Goal: Transaction & Acquisition: Purchase product/service

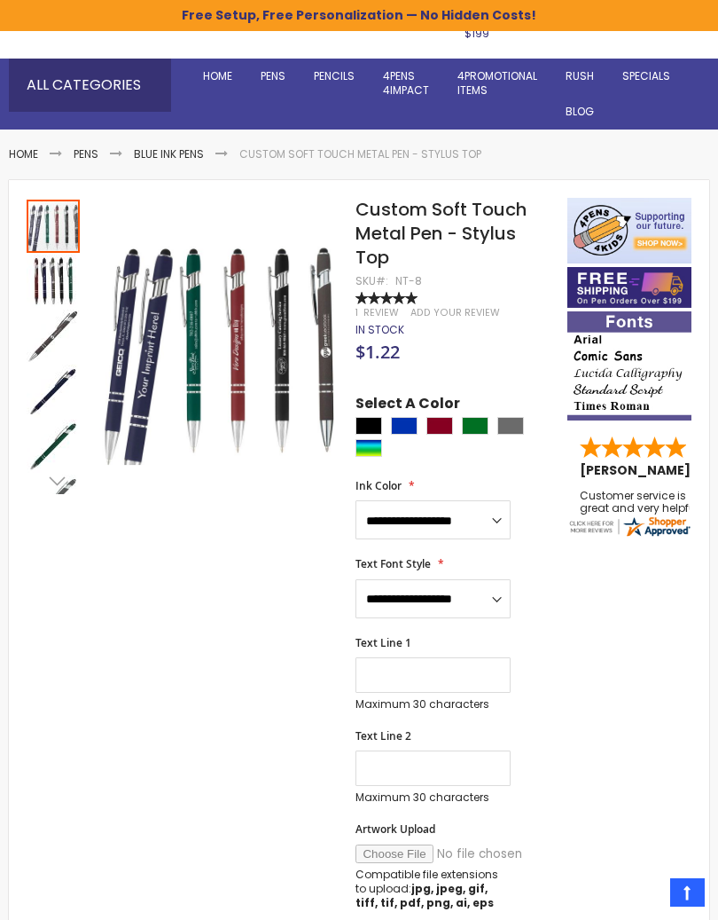
scroll to position [152, 0]
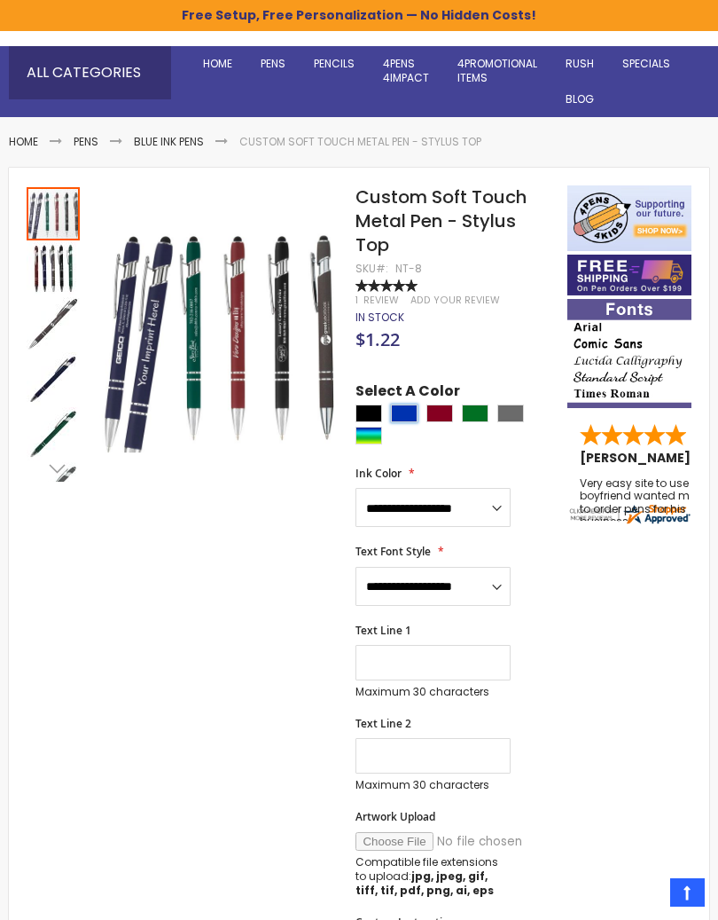
click at [410, 404] on div "Blue" at bounding box center [404, 413] width 27 height 18
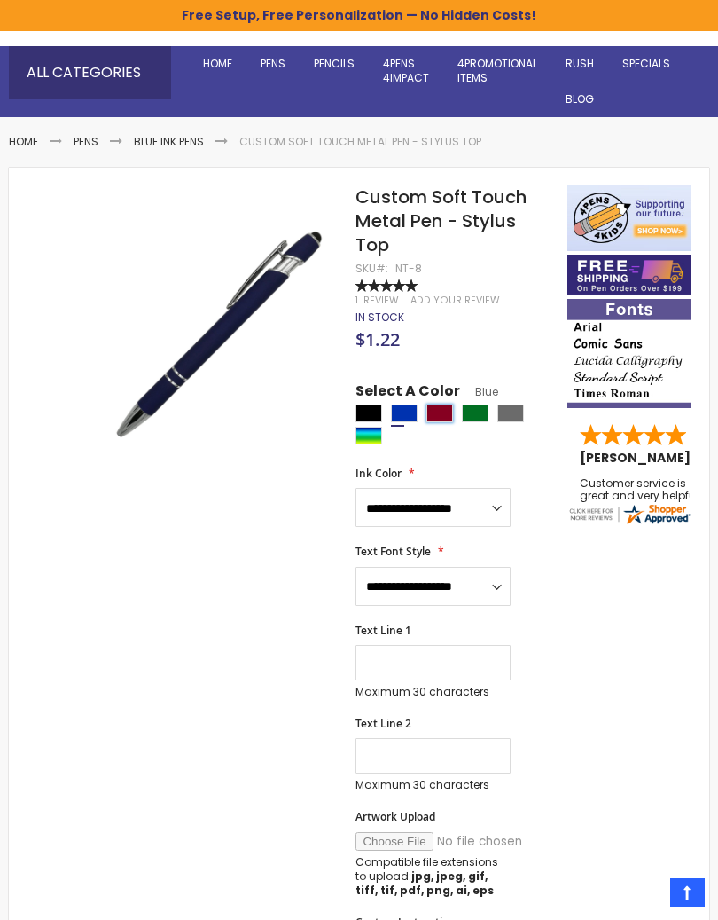
click at [451, 406] on div "Burgundy" at bounding box center [440, 413] width 27 height 18
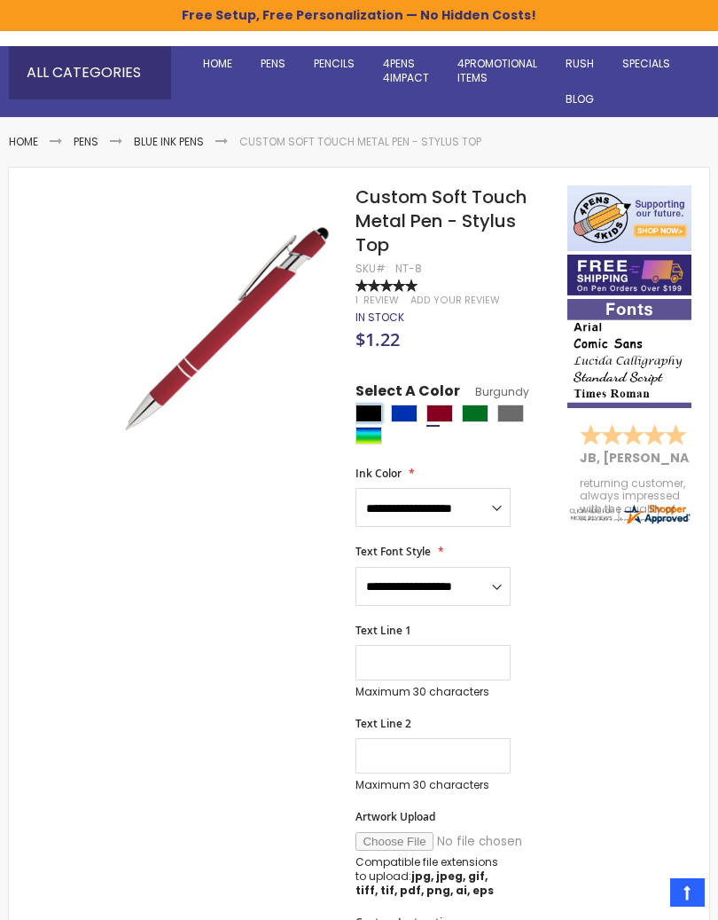
click at [378, 404] on div "Black" at bounding box center [369, 413] width 27 height 18
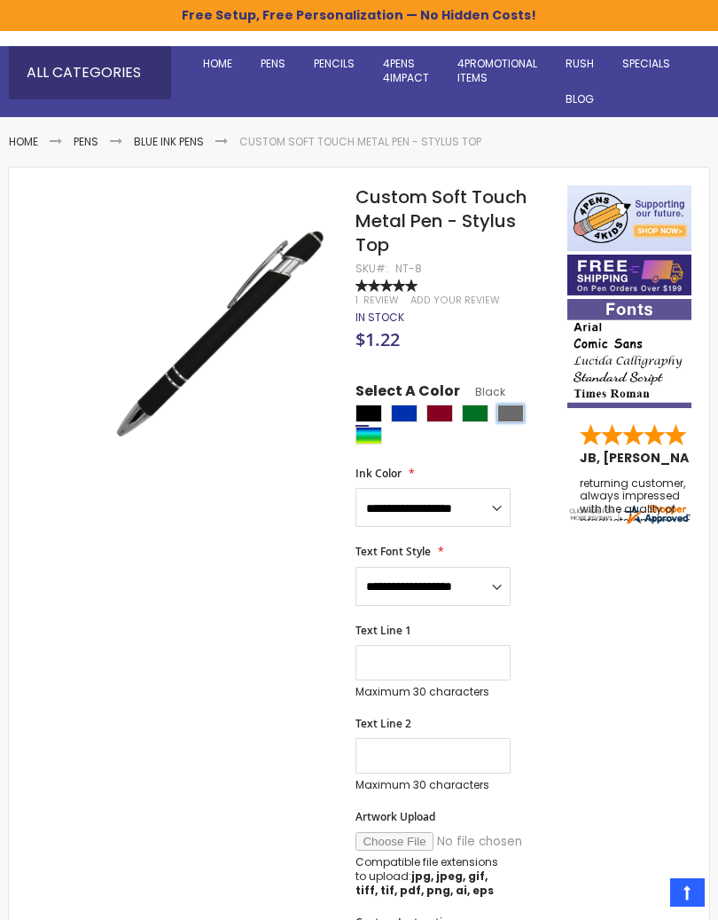
click at [516, 407] on div "Grey" at bounding box center [511, 413] width 27 height 18
type input "****"
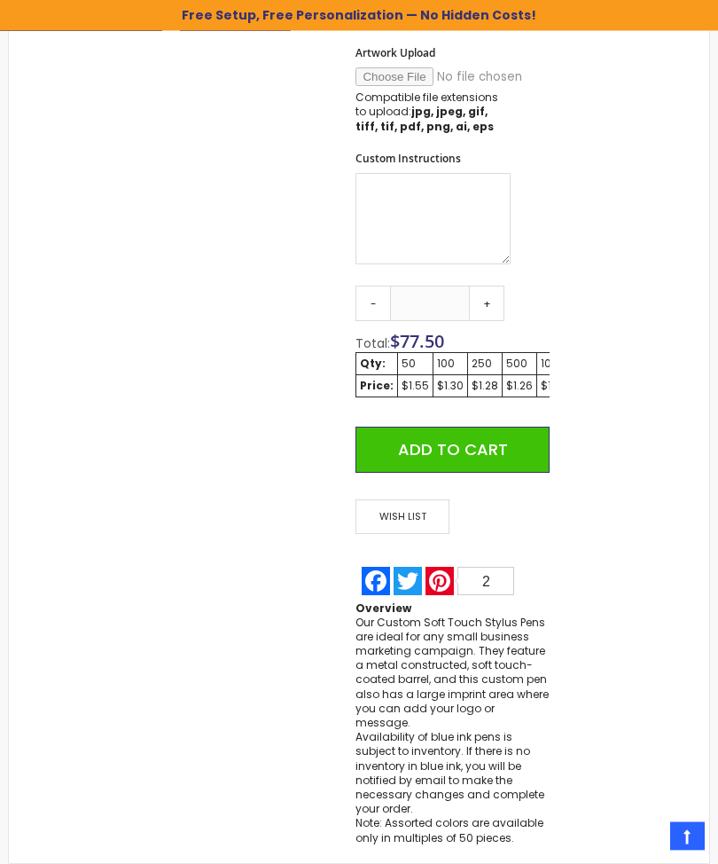
scroll to position [914, 0]
click at [507, 286] on div "Qty - ** + Total: $ 77.50 Qty: 50 100 250 500 1000 2500 Price: $1.55 $1.30 $1.2…" at bounding box center [452, 386] width 193 height 200
click at [489, 288] on link "+" at bounding box center [486, 303] width 35 height 35
click at [446, 293] on input "**" at bounding box center [430, 303] width 80 height 35
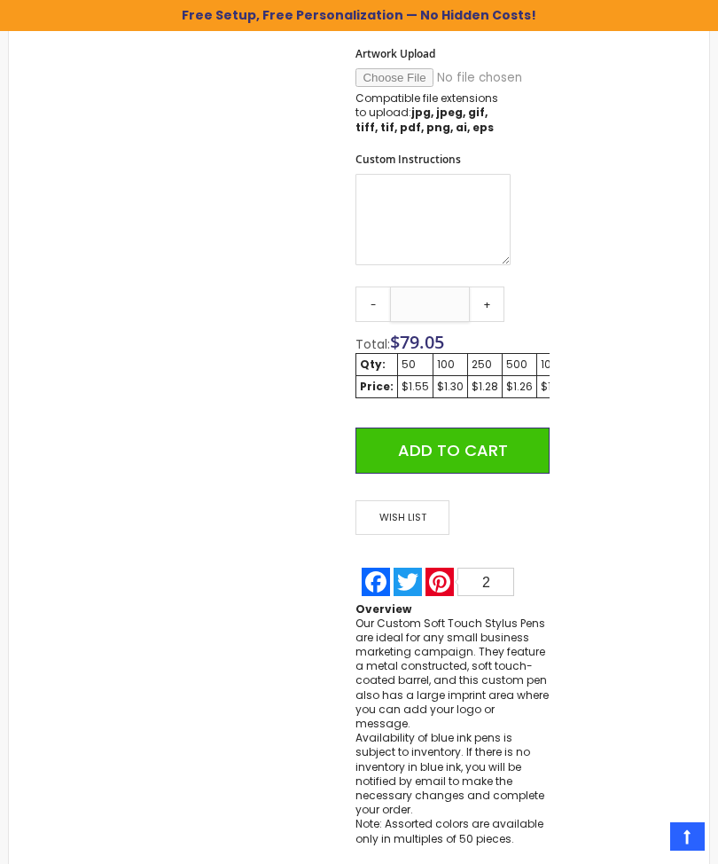
type input "*"
click at [493, 297] on link "+" at bounding box center [486, 303] width 35 height 35
click at [492, 297] on link "+" at bounding box center [486, 303] width 35 height 35
click at [492, 293] on link "+" at bounding box center [486, 303] width 35 height 35
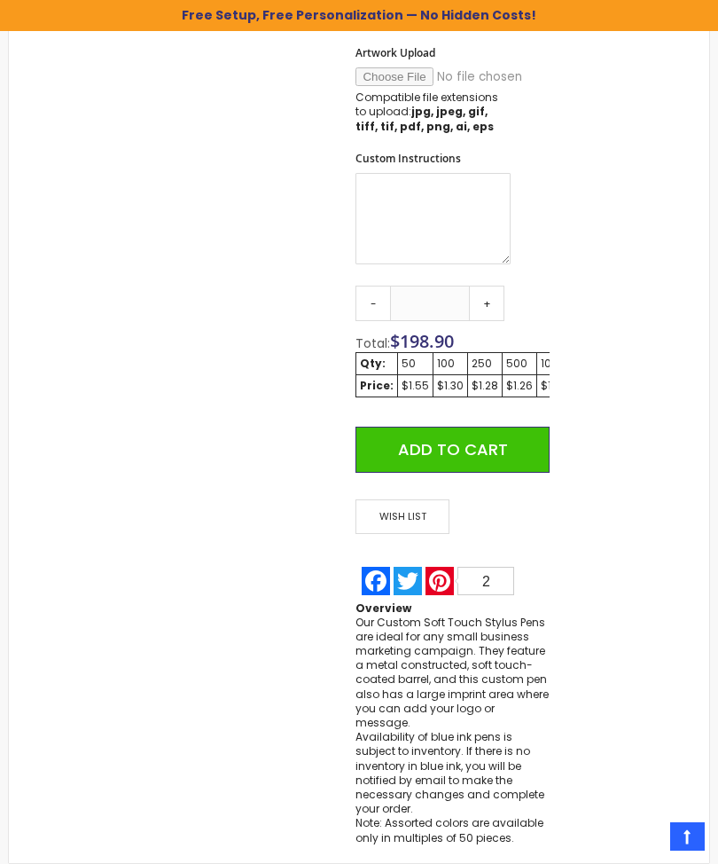
click at [492, 294] on link "+" at bounding box center [486, 303] width 35 height 35
click at [486, 302] on link "+" at bounding box center [486, 303] width 35 height 35
click at [486, 299] on link "+" at bounding box center [486, 303] width 35 height 35
click at [485, 300] on link "+" at bounding box center [486, 303] width 35 height 35
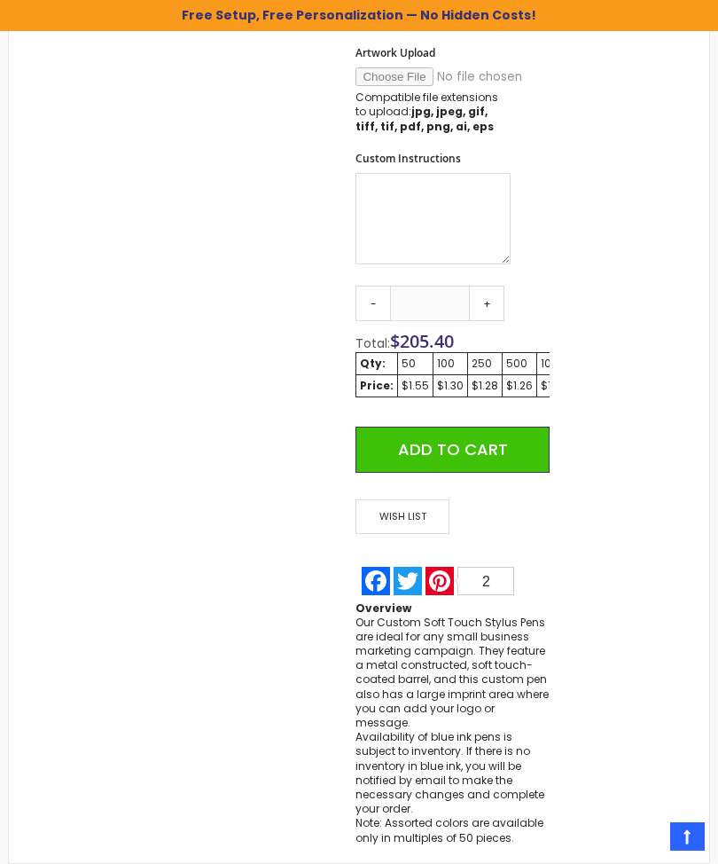
click at [486, 303] on link "+" at bounding box center [486, 303] width 35 height 35
click at [485, 303] on link "+" at bounding box center [486, 303] width 35 height 35
click at [485, 302] on link "+" at bounding box center [486, 303] width 35 height 35
click at [487, 298] on link "+" at bounding box center [486, 303] width 35 height 35
click at [485, 298] on link "+" at bounding box center [486, 303] width 35 height 35
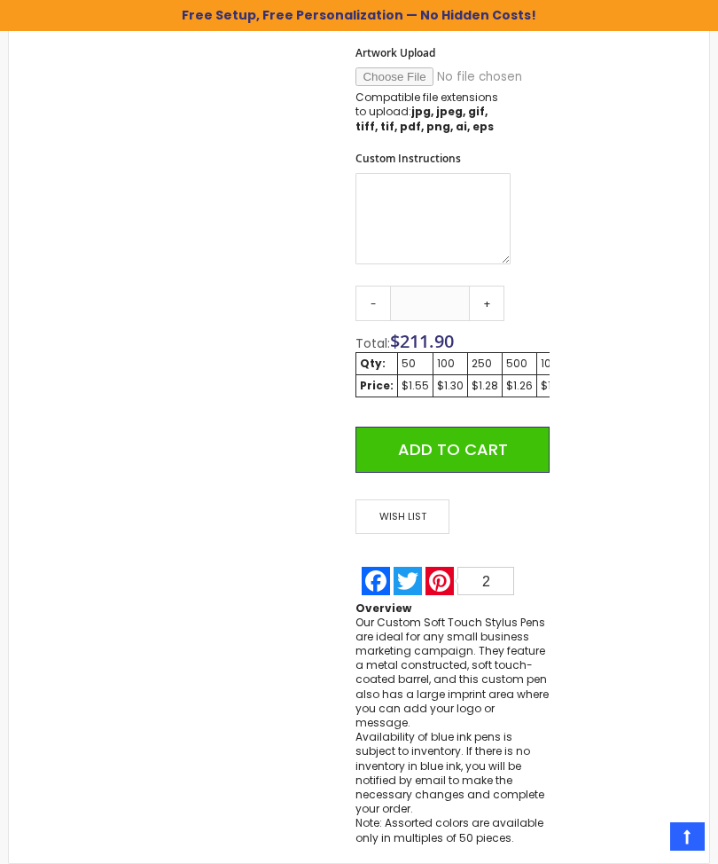
click at [484, 298] on link "+" at bounding box center [486, 303] width 35 height 35
click at [487, 306] on link "+" at bounding box center [486, 303] width 35 height 35
click at [490, 300] on link "+" at bounding box center [486, 303] width 35 height 35
click at [487, 297] on link "+" at bounding box center [486, 303] width 35 height 35
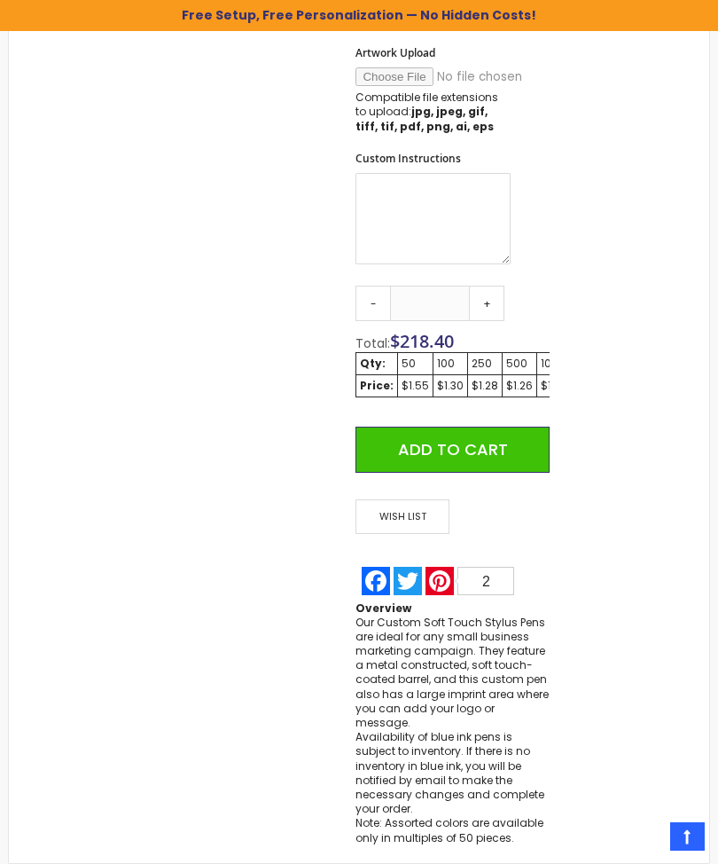
click at [484, 303] on link "+" at bounding box center [486, 303] width 35 height 35
click at [484, 301] on link "+" at bounding box center [486, 303] width 35 height 35
click at [485, 297] on link "+" at bounding box center [486, 303] width 35 height 35
click at [487, 300] on link "+" at bounding box center [486, 303] width 35 height 35
click at [491, 298] on link "+" at bounding box center [486, 303] width 35 height 35
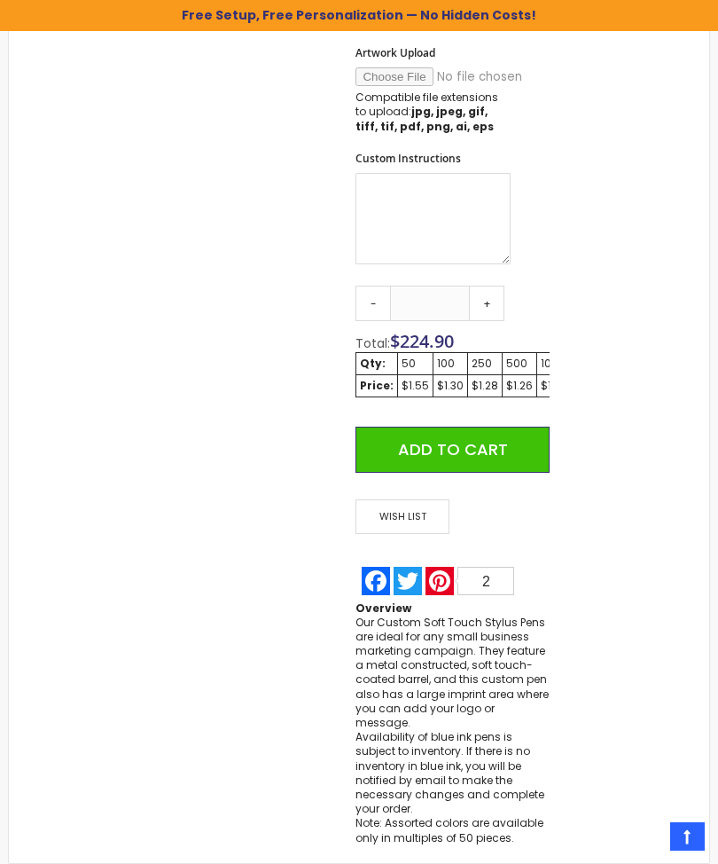
click at [487, 305] on link "+" at bounding box center [486, 303] width 35 height 35
click at [487, 304] on link "+" at bounding box center [486, 303] width 35 height 35
click at [490, 302] on link "+" at bounding box center [486, 303] width 35 height 35
click at [487, 300] on link "+" at bounding box center [486, 303] width 35 height 35
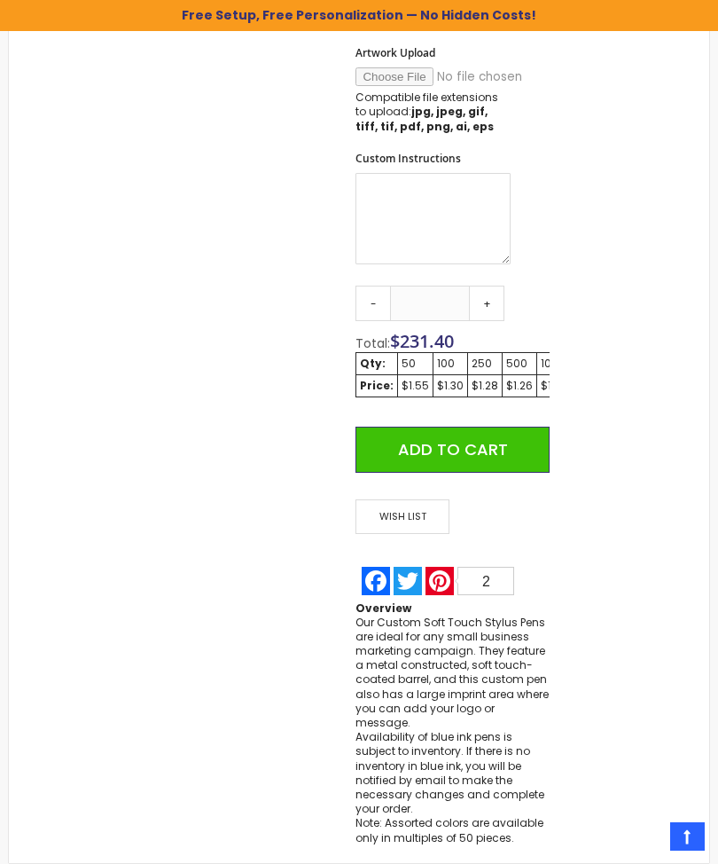
click at [487, 299] on link "+" at bounding box center [486, 303] width 35 height 35
click at [490, 294] on link "+" at bounding box center [486, 303] width 35 height 35
click at [489, 294] on link "+" at bounding box center [486, 303] width 35 height 35
click at [490, 302] on link "+" at bounding box center [486, 303] width 35 height 35
click at [490, 301] on link "+" at bounding box center [486, 303] width 35 height 35
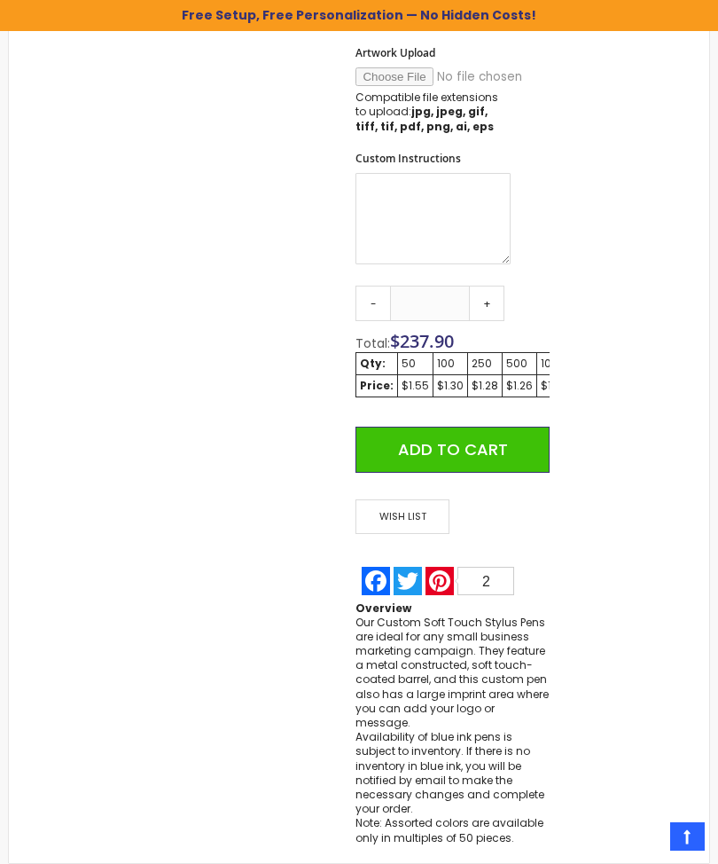
click at [490, 302] on link "+" at bounding box center [486, 303] width 35 height 35
click at [489, 301] on link "+" at bounding box center [486, 303] width 35 height 35
click at [484, 300] on link "+" at bounding box center [486, 303] width 35 height 35
click at [483, 300] on link "+" at bounding box center [486, 303] width 35 height 35
click at [484, 294] on link "+" at bounding box center [486, 303] width 35 height 35
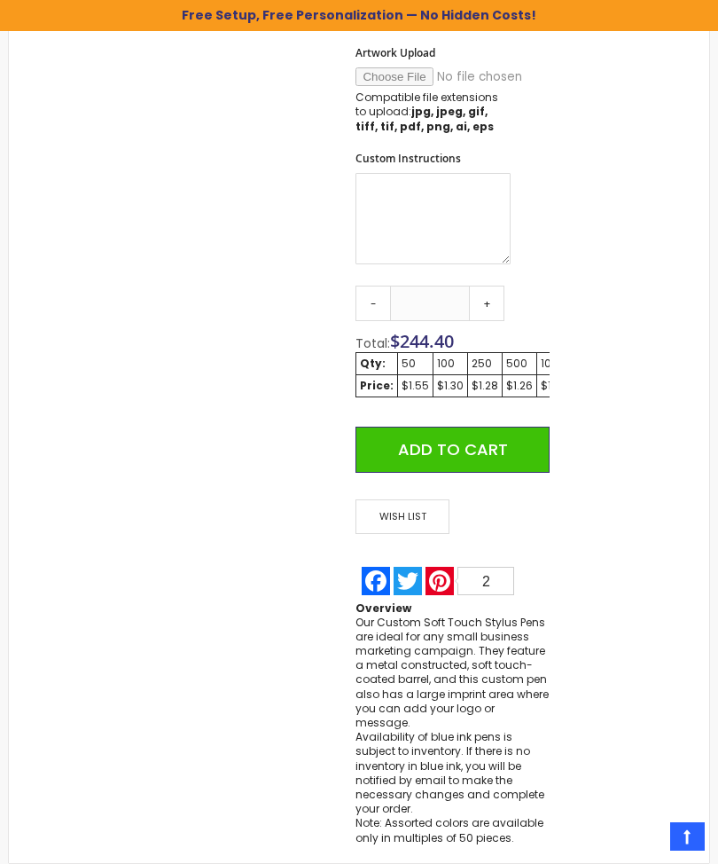
click at [490, 291] on link "+" at bounding box center [486, 303] width 35 height 35
click at [489, 291] on link "+" at bounding box center [486, 303] width 35 height 35
click at [488, 290] on link "+" at bounding box center [486, 303] width 35 height 35
click at [484, 294] on link "+" at bounding box center [486, 303] width 35 height 35
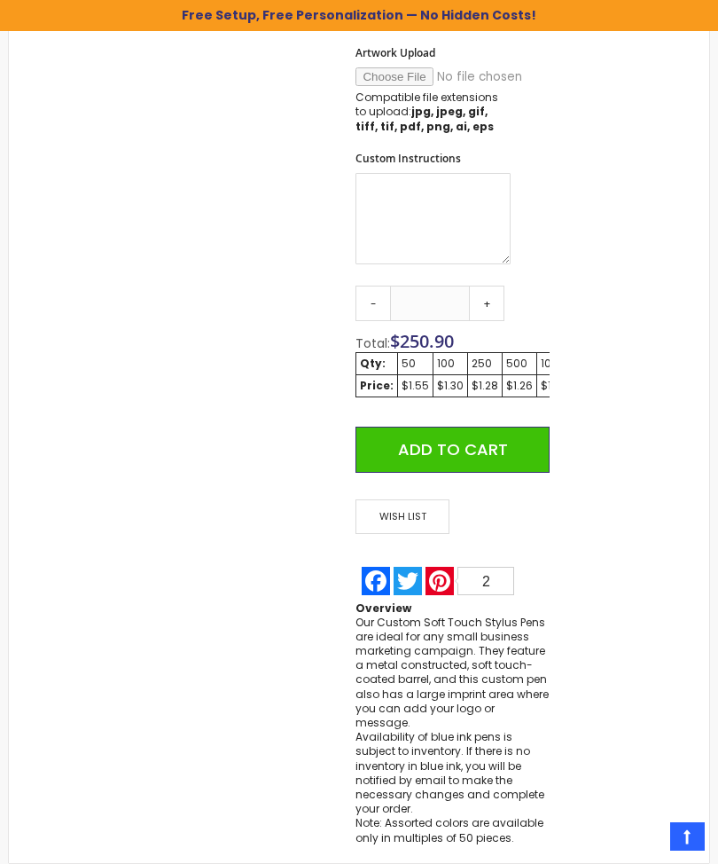
click at [484, 294] on link "+" at bounding box center [486, 303] width 35 height 35
click at [482, 295] on link "+" at bounding box center [486, 303] width 35 height 35
click at [481, 294] on link "+" at bounding box center [486, 303] width 35 height 35
click at [483, 294] on link "+" at bounding box center [486, 303] width 35 height 35
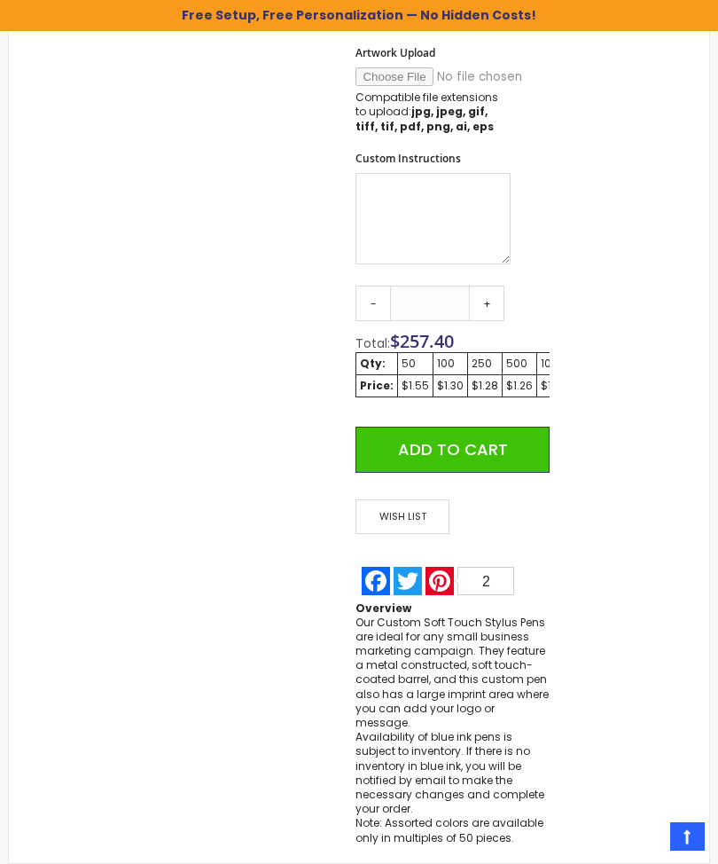
click at [483, 290] on link "+" at bounding box center [486, 303] width 35 height 35
click at [485, 295] on link "+" at bounding box center [486, 303] width 35 height 35
type input "***"
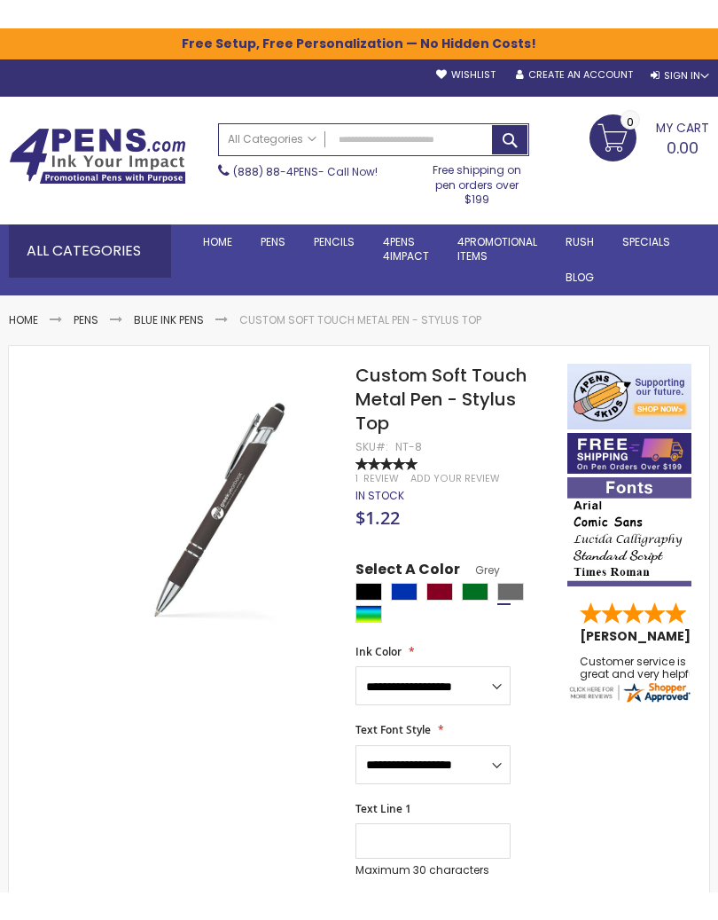
scroll to position [0, 0]
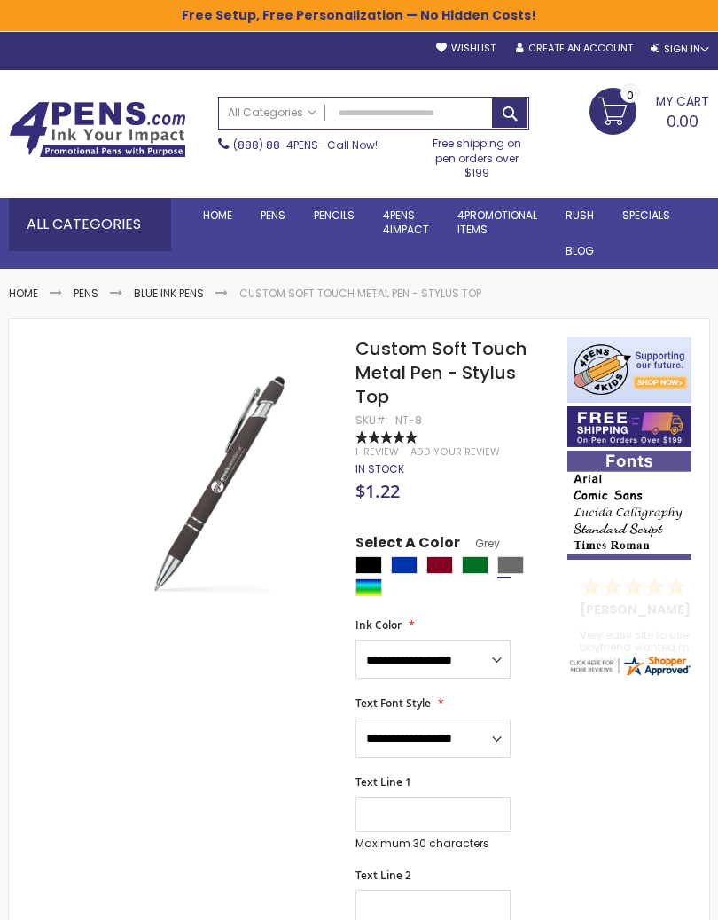
click at [387, 438] on span "100 % of 100" at bounding box center [387, 437] width 62 height 12
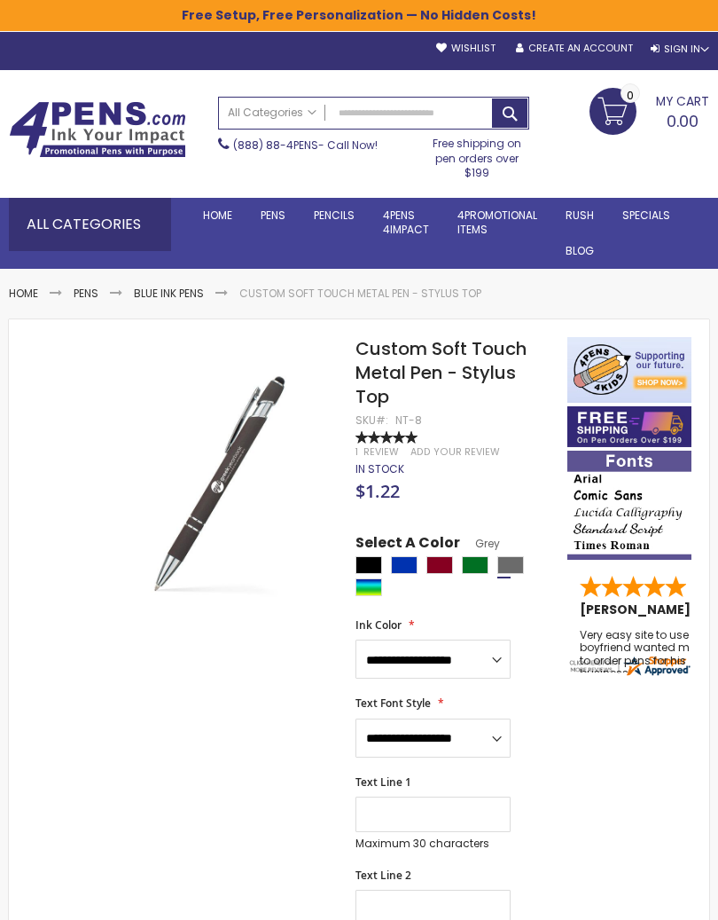
click at [388, 445] on span "Review" at bounding box center [381, 451] width 35 height 13
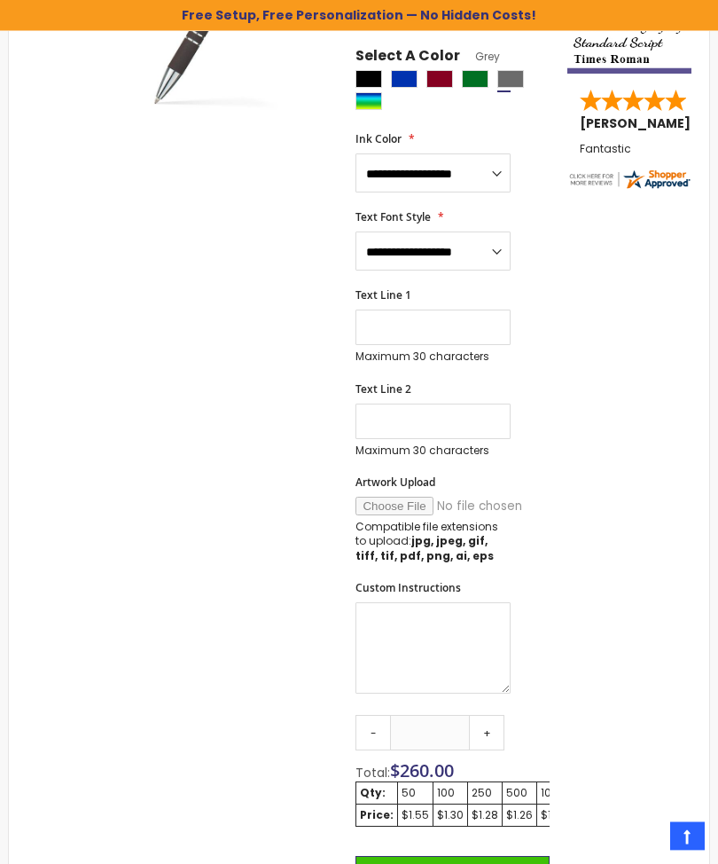
scroll to position [497, 0]
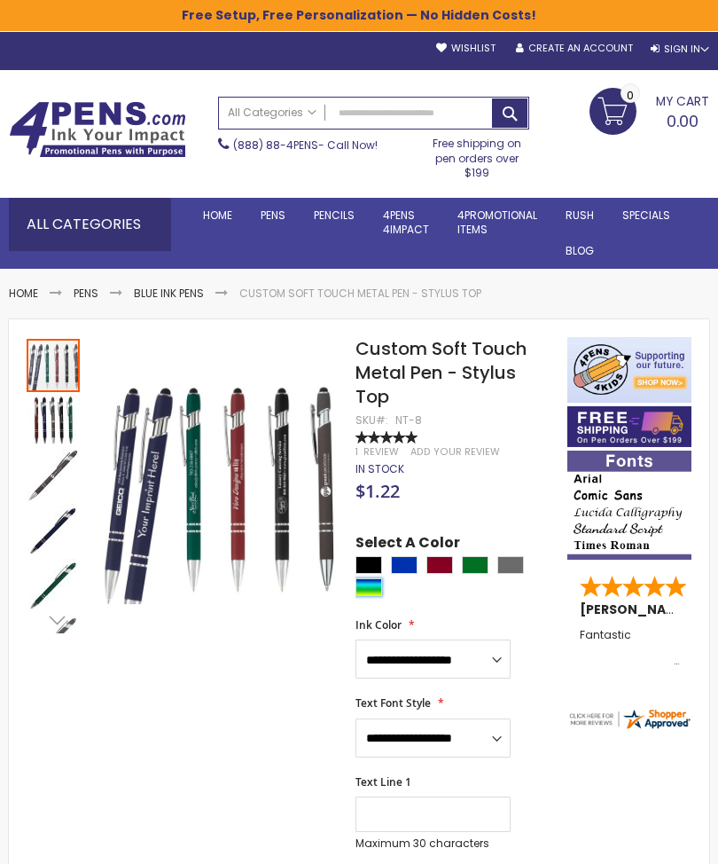
click at [380, 580] on div "Assorted" at bounding box center [369, 587] width 27 height 18
type input "****"
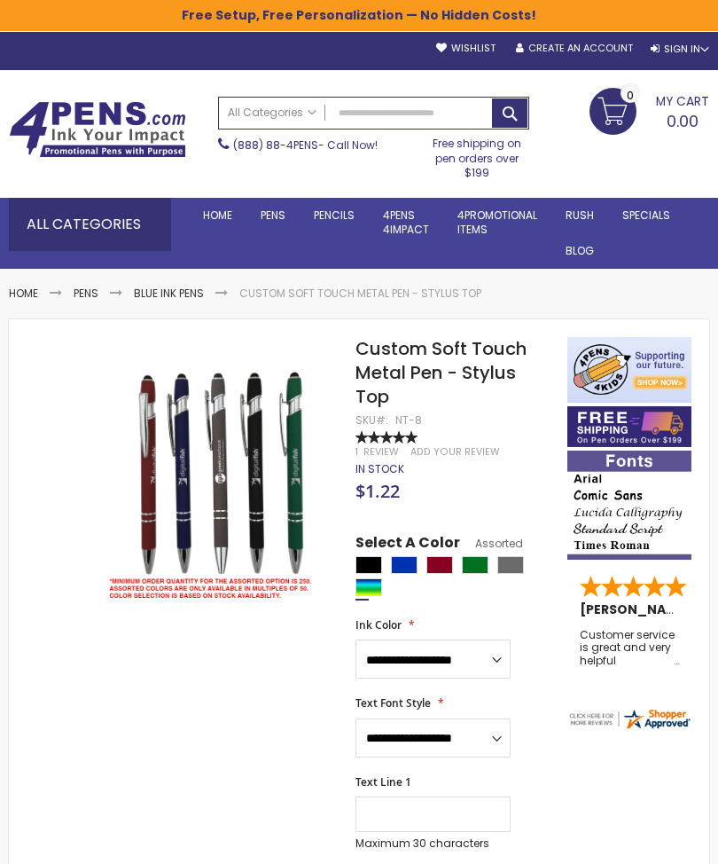
click at [394, 170] on div "(888) 88-4PENS - Call Now! Free shipping on pen orders over $199" at bounding box center [373, 154] width 329 height 51
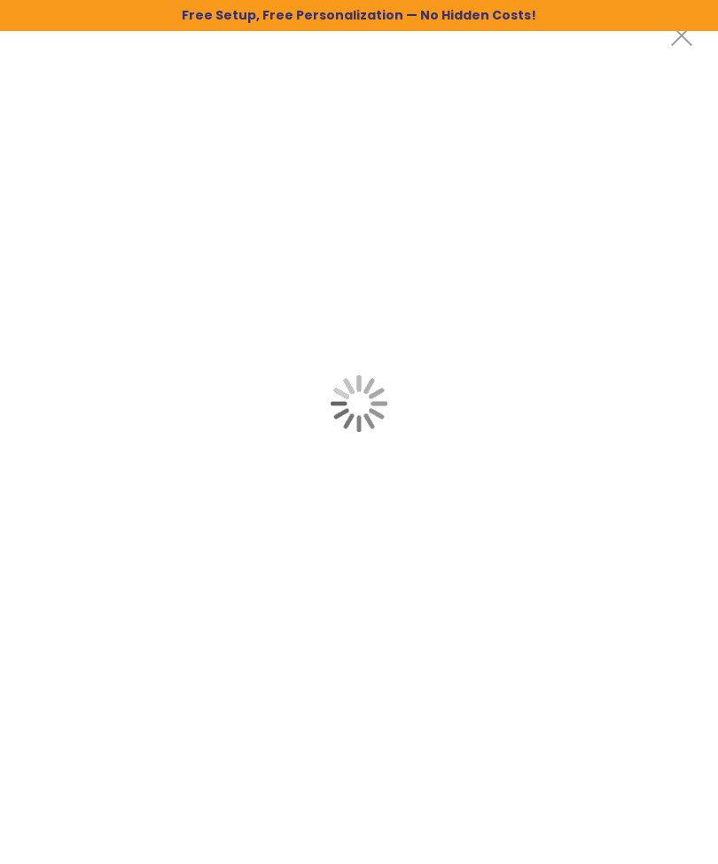
click at [337, 350] on div at bounding box center [359, 403] width 718 height 807
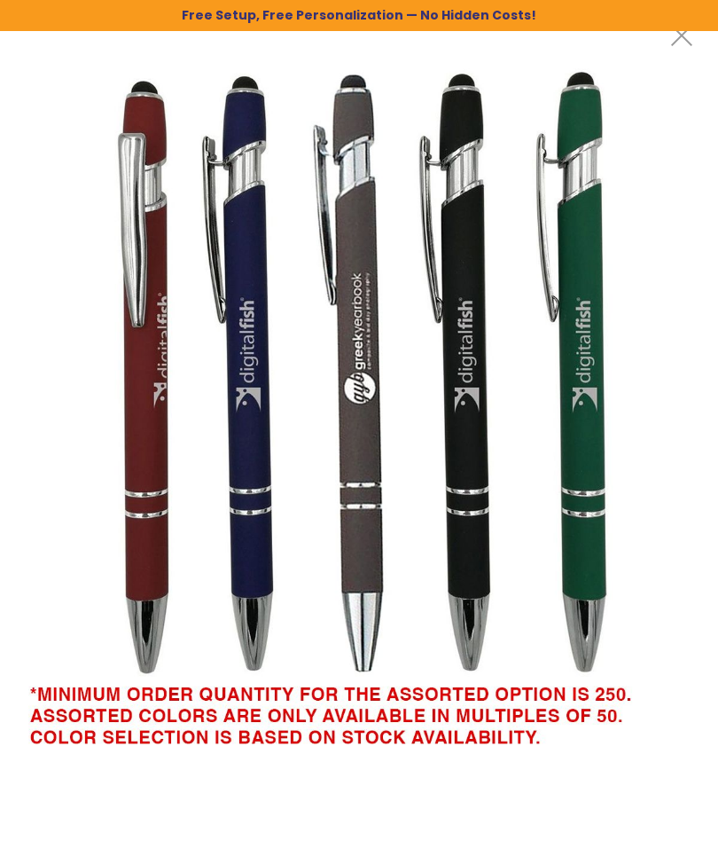
click at [694, 20] on div "Free Setup, Free Personalization — No Hidden Costs!" at bounding box center [359, 15] width 718 height 31
